Goal: Task Accomplishment & Management: Use online tool/utility

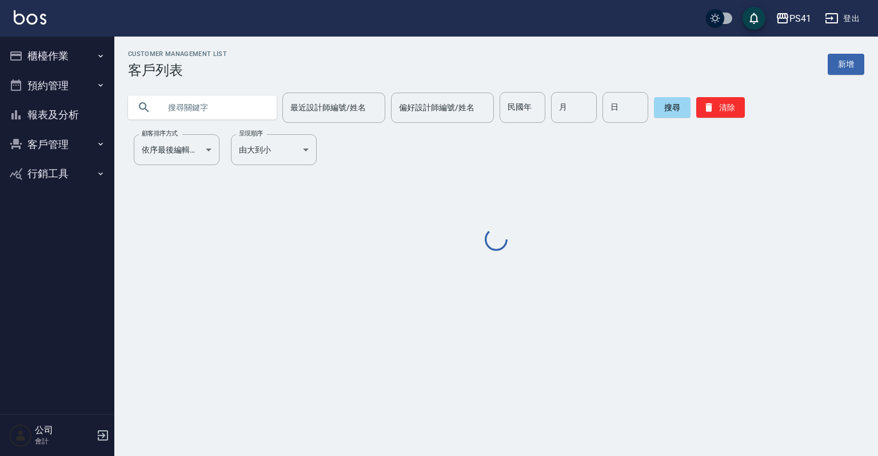
click at [98, 53] on icon "button" at bounding box center [100, 55] width 9 height 9
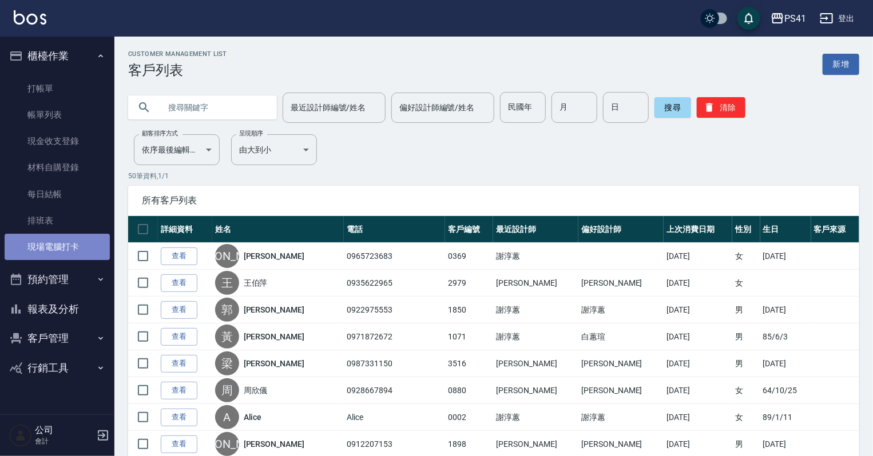
click at [66, 244] on link "現場電腦打卡" at bounding box center [57, 247] width 105 height 26
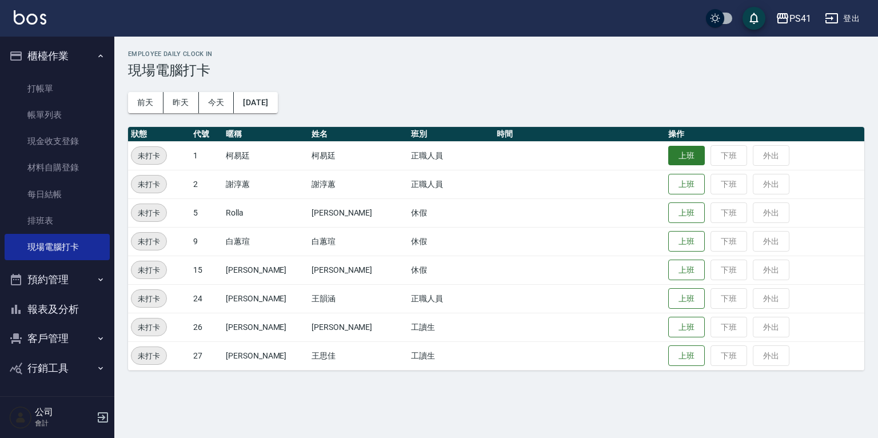
click at [669, 150] on button "上班" at bounding box center [687, 156] width 37 height 20
click at [51, 309] on button "報表及分析" at bounding box center [57, 310] width 105 height 30
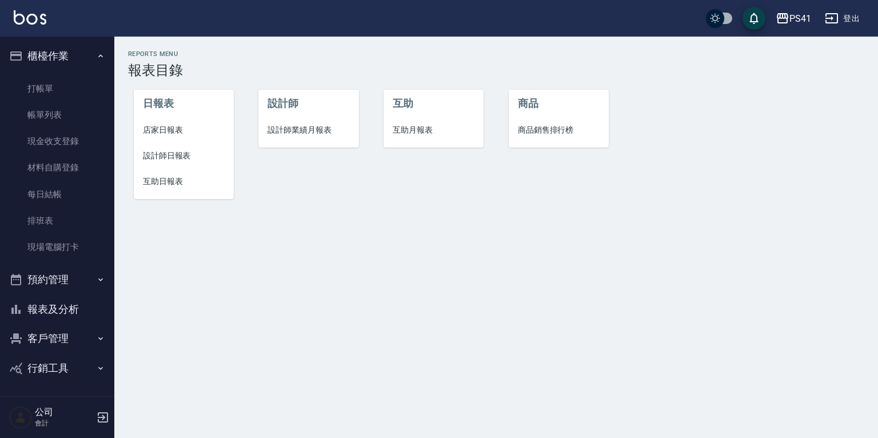
click at [174, 154] on span "設計師日報表" at bounding box center [184, 156] width 82 height 12
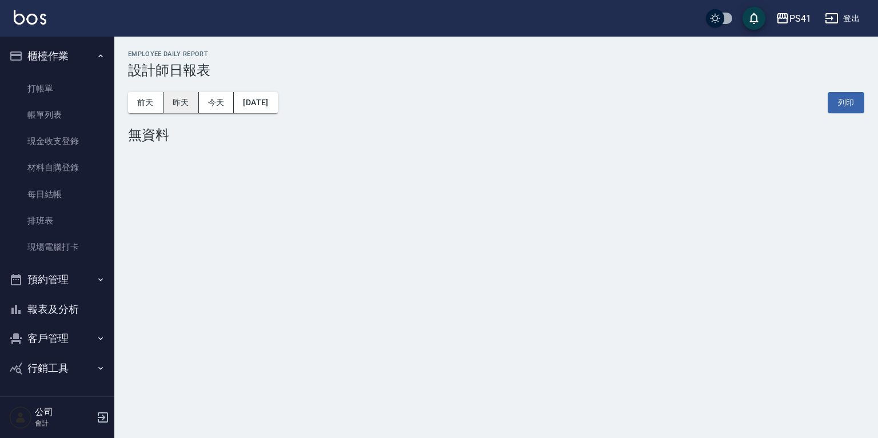
click at [188, 107] on button "昨天" at bounding box center [181, 102] width 35 height 21
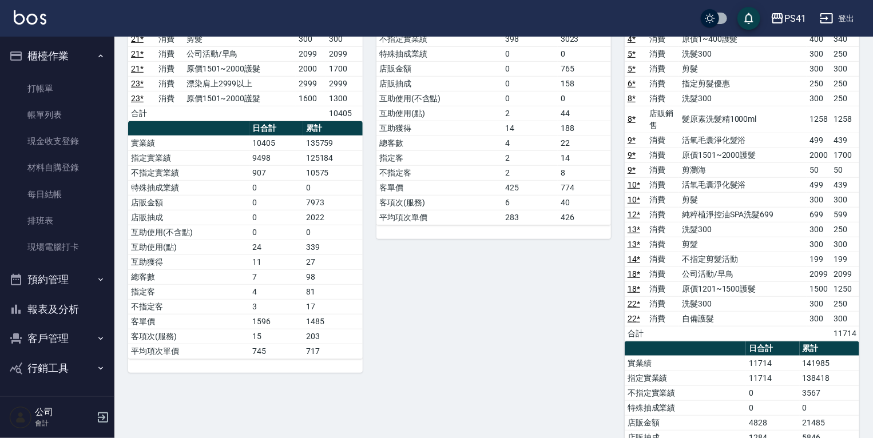
scroll to position [380, 0]
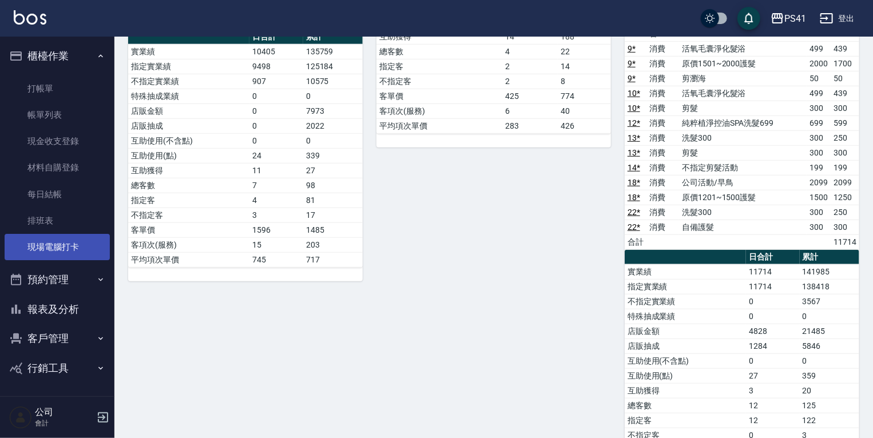
click at [69, 242] on link "現場電腦打卡" at bounding box center [57, 247] width 105 height 26
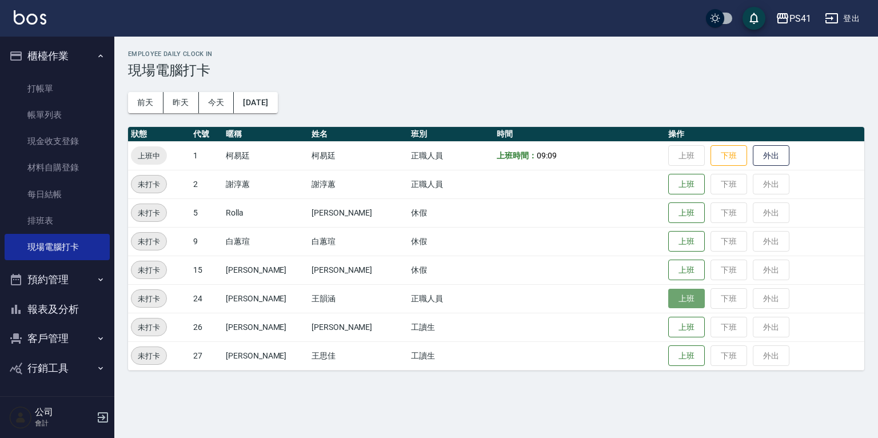
click at [669, 293] on button "上班" at bounding box center [687, 299] width 37 height 20
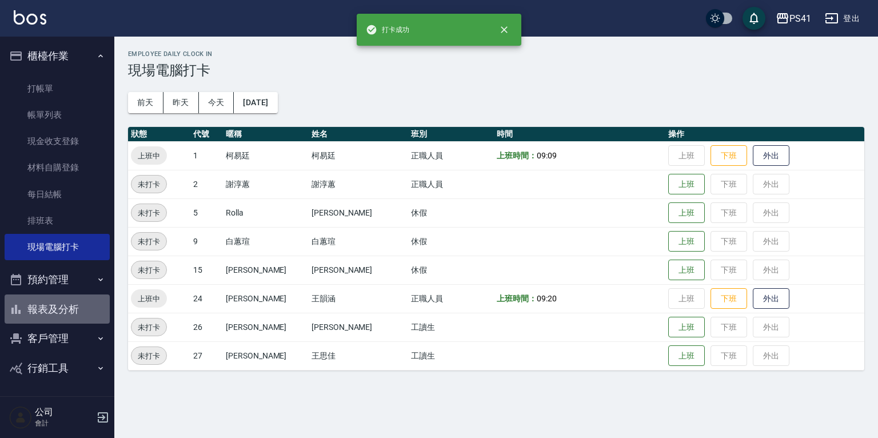
click at [59, 313] on button "報表及分析" at bounding box center [57, 310] width 105 height 30
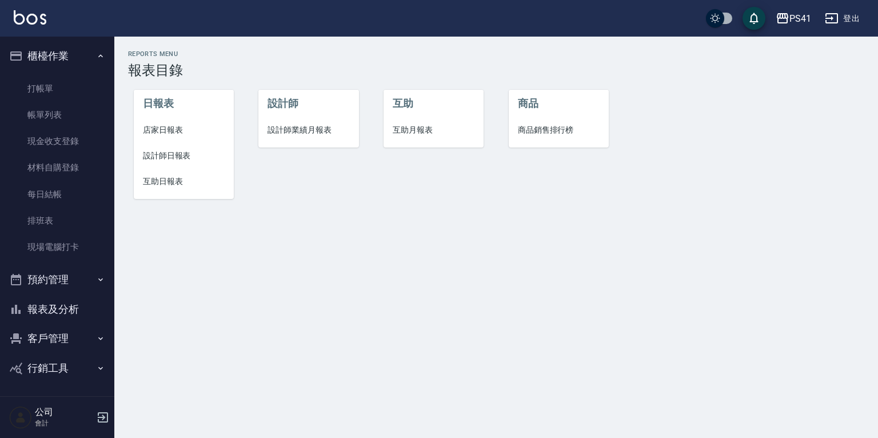
click at [396, 128] on span "互助月報表" at bounding box center [434, 130] width 82 height 12
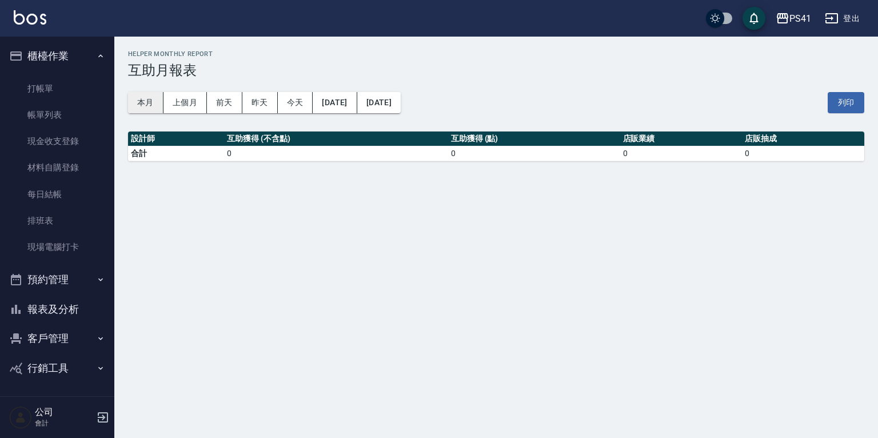
click at [157, 109] on button "本月" at bounding box center [145, 102] width 35 height 21
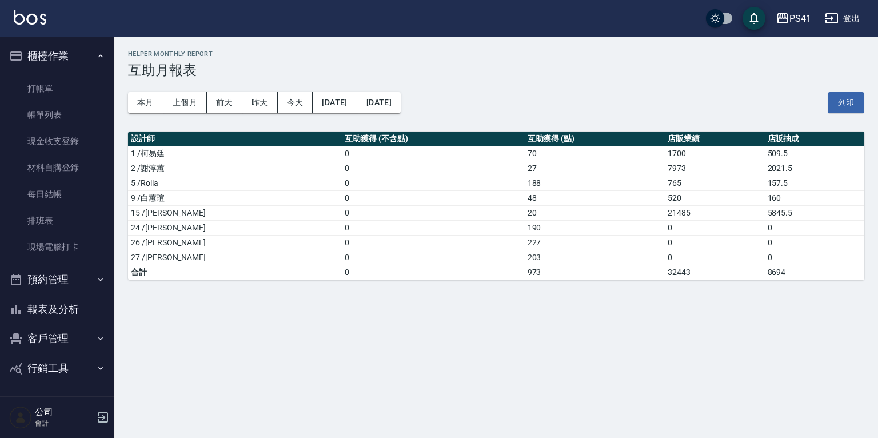
click at [494, 286] on div "PS41 [DATE] - [DATE] 互助月報表 列印時間： [DATE][PHONE_NUMBER]:20 Helper Monthly Report …" at bounding box center [496, 165] width 764 height 257
click at [55, 341] on button "客戶管理" at bounding box center [57, 339] width 105 height 30
click at [77, 254] on link "現場電腦打卡" at bounding box center [57, 247] width 105 height 26
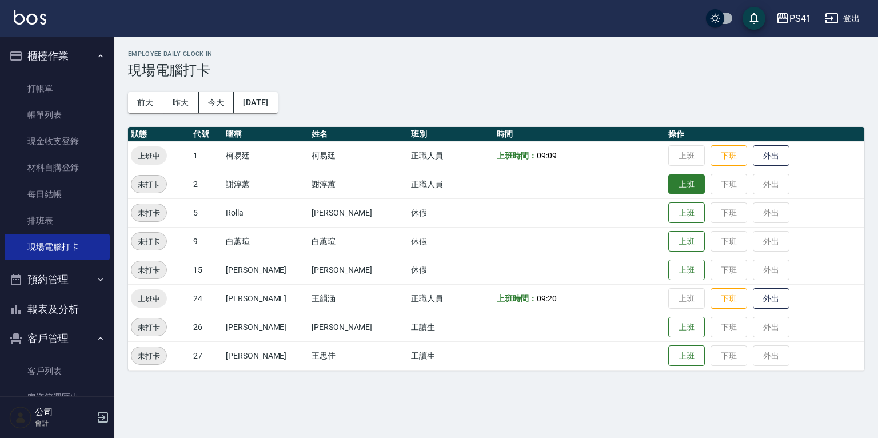
click at [679, 188] on button "上班" at bounding box center [687, 184] width 37 height 20
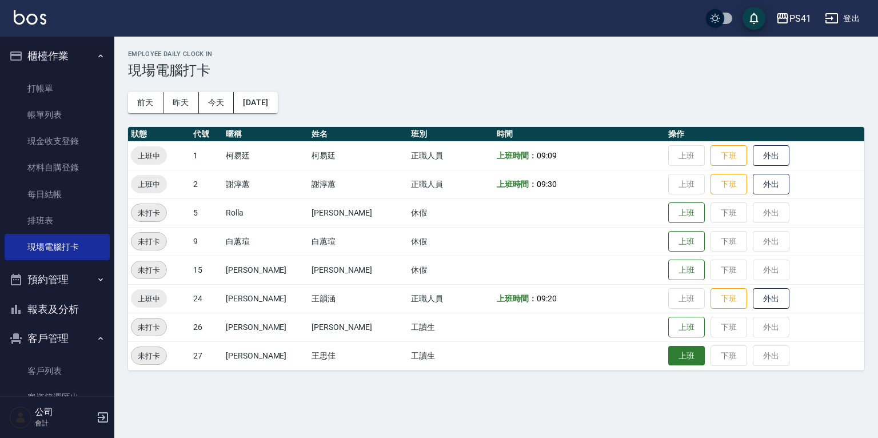
click at [671, 350] on button "上班" at bounding box center [687, 356] width 37 height 20
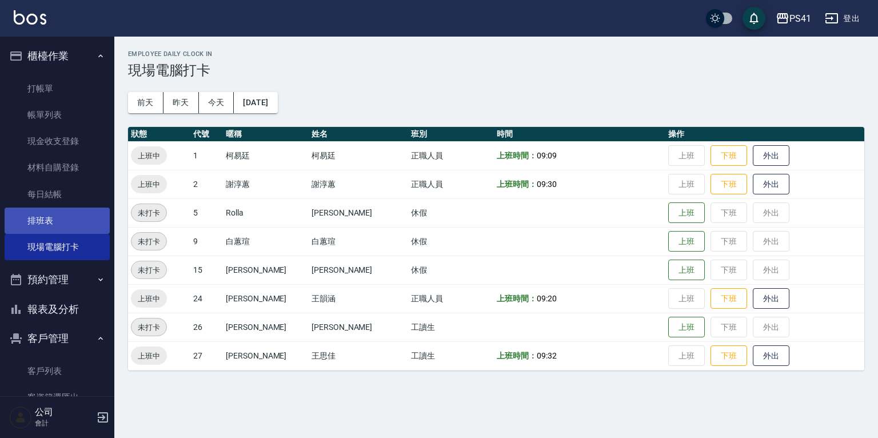
click at [55, 217] on link "排班表" at bounding box center [57, 221] width 105 height 26
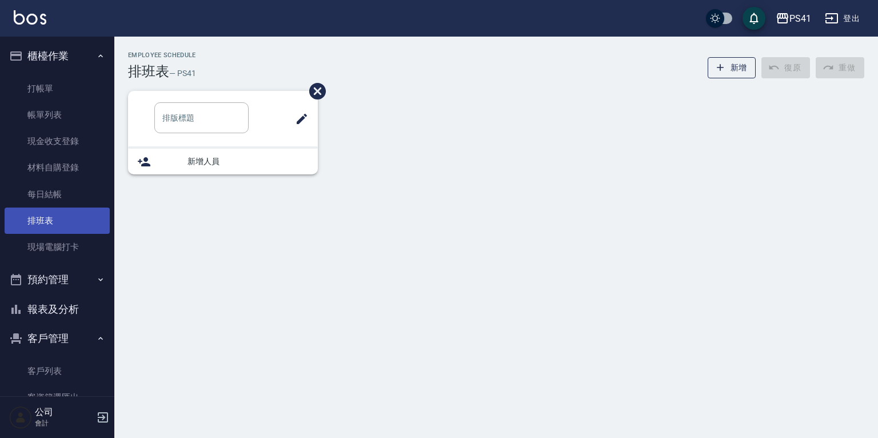
type input "洗髮"
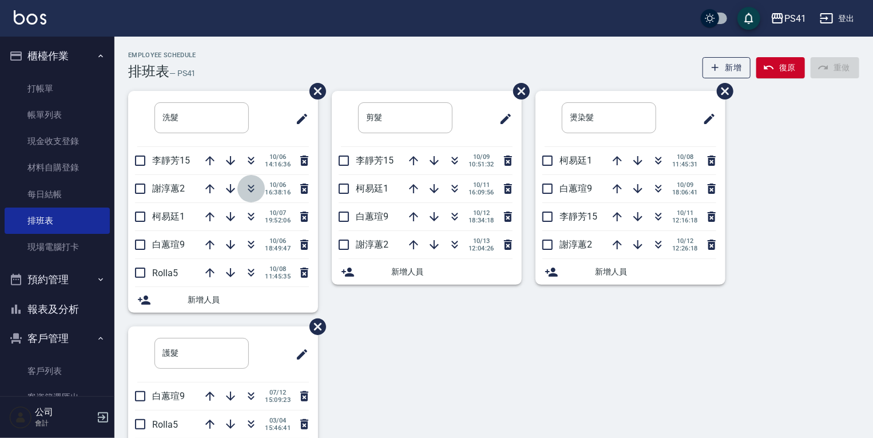
click at [254, 190] on icon "button" at bounding box center [251, 189] width 14 height 14
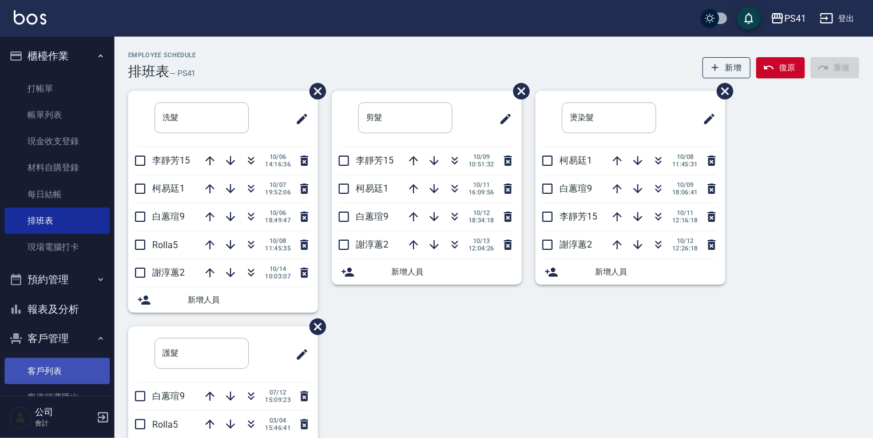
drag, startPoint x: 71, startPoint y: 365, endPoint x: 71, endPoint y: 383, distance: 18.3
click at [71, 365] on link "客戶列表" at bounding box center [57, 371] width 105 height 26
